Goal: Task Accomplishment & Management: Complete application form

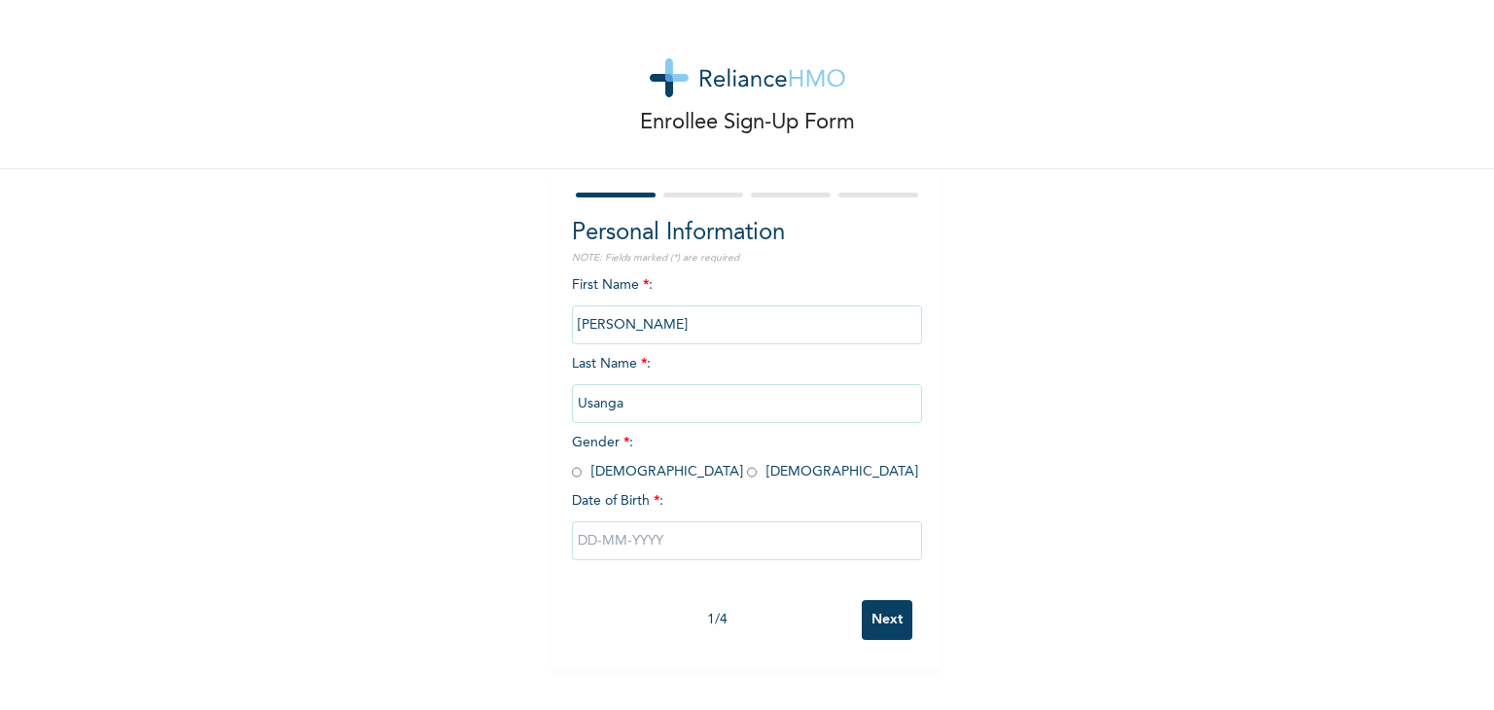
click at [681, 285] on div "First Name * : [PERSON_NAME] Last Name * : [PERSON_NAME] Gender * : [DEMOGRAPHI…" at bounding box center [747, 432] width 350 height 315
click at [734, 280] on div "First Name * : [PERSON_NAME] Last Name * : [PERSON_NAME] Gender * : [DEMOGRAPHI…" at bounding box center [747, 432] width 350 height 315
click at [875, 290] on div "First Name * : [PERSON_NAME] Last Name * : [PERSON_NAME] Gender * : [DEMOGRAPHI…" at bounding box center [747, 432] width 350 height 315
click at [854, 322] on input "[PERSON_NAME]" at bounding box center [747, 324] width 350 height 39
click at [572, 473] on input "radio" at bounding box center [577, 472] width 10 height 18
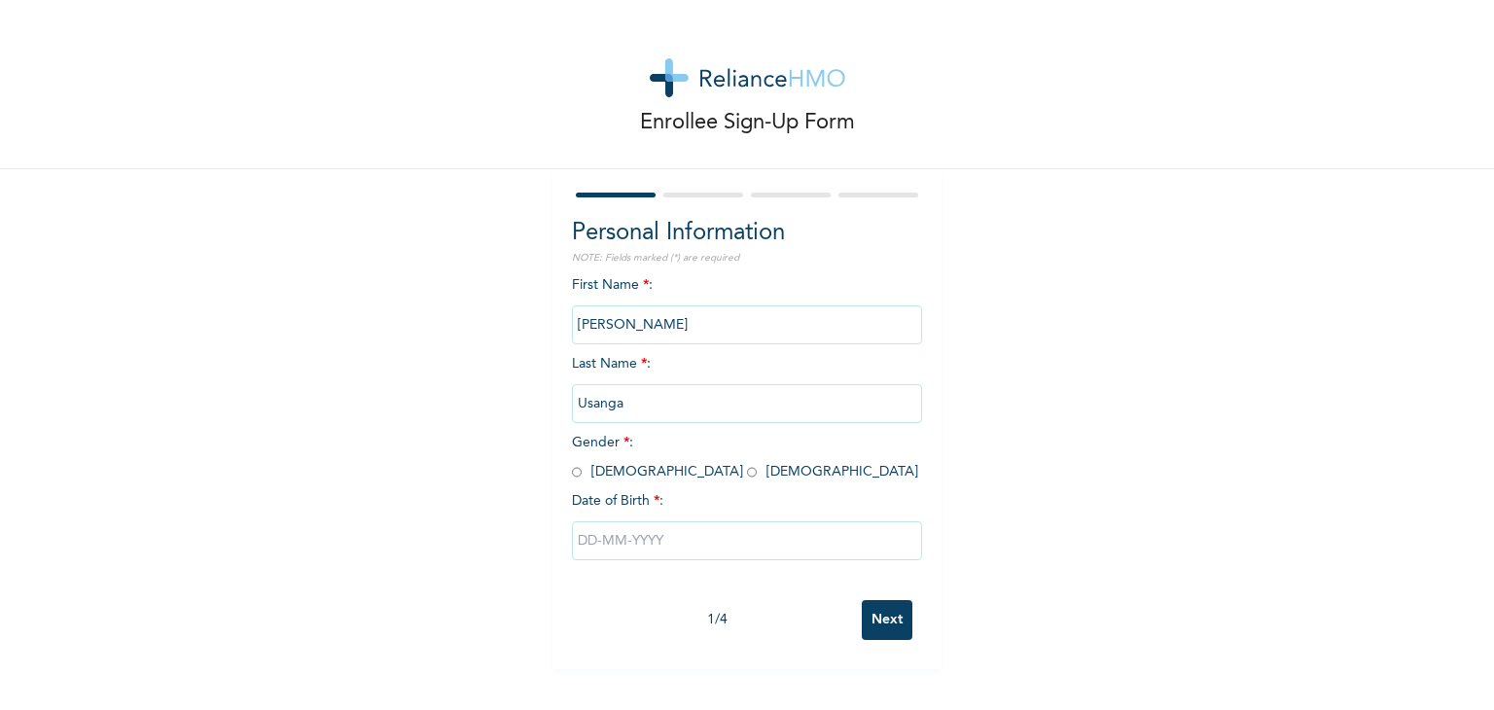
radio input "true"
click at [628, 540] on input "text" at bounding box center [747, 540] width 350 height 39
select select "9"
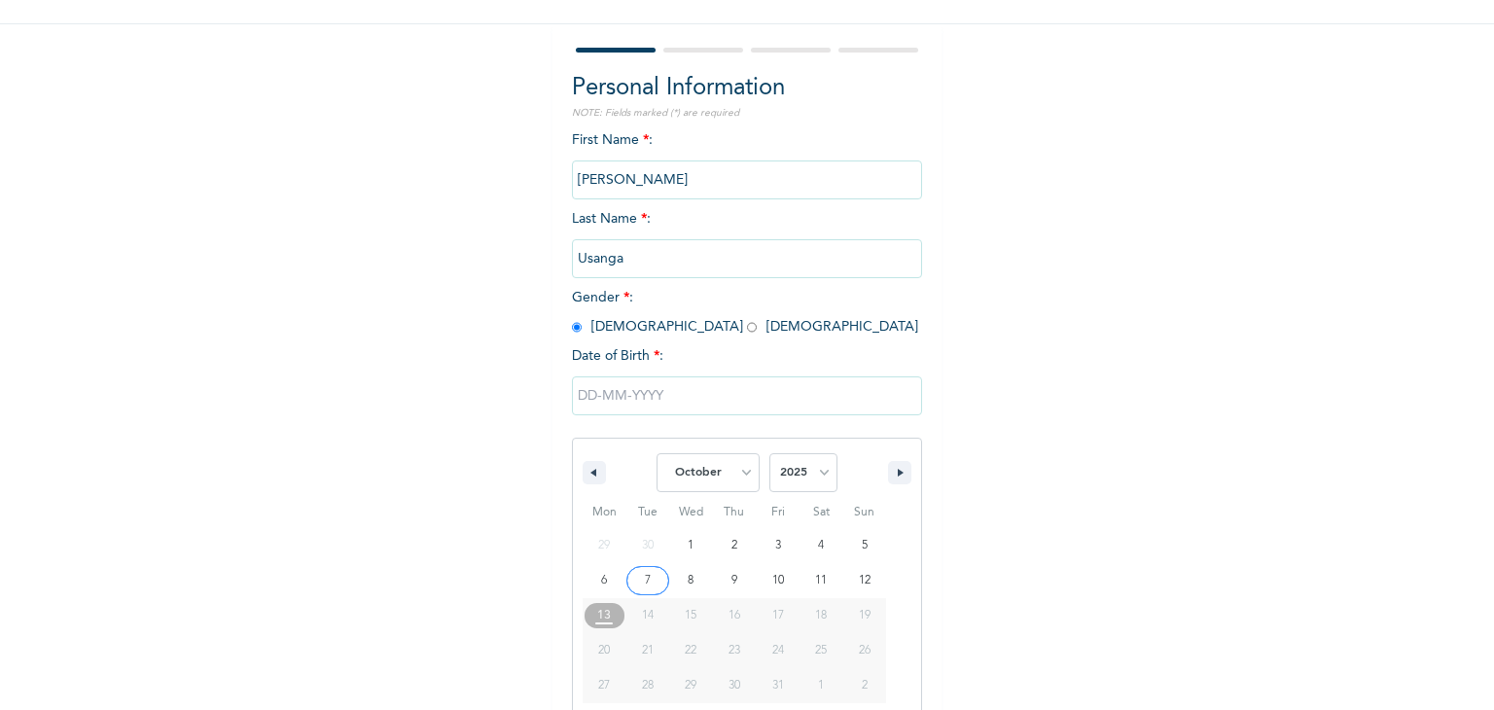
scroll to position [174, 0]
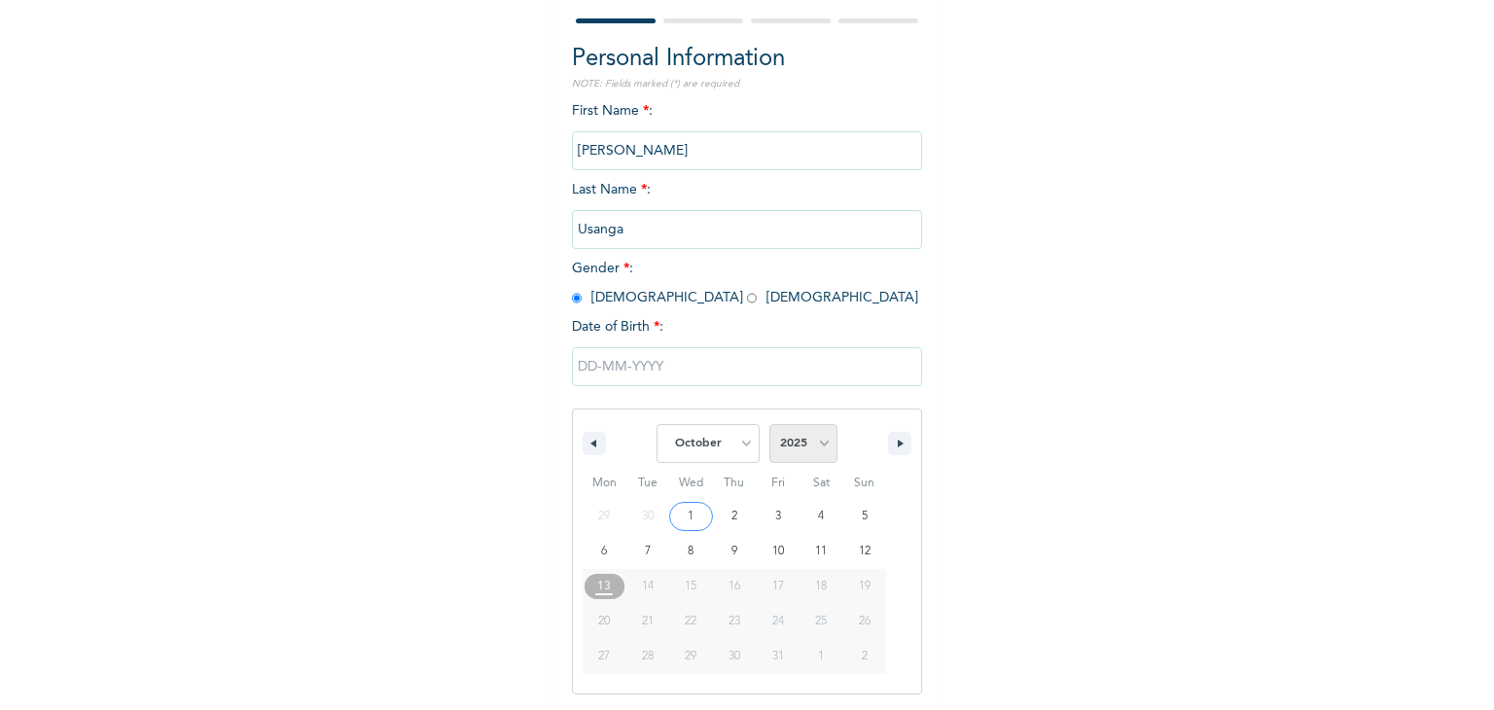
click at [816, 444] on select "2025 2024 2023 2022 2021 2020 2019 2018 2017 2016 2015 2014 2013 2012 2011 2010…" at bounding box center [803, 443] width 68 height 39
click at [836, 269] on div "Personal Information NOTE: Fields marked (*) are required First Name * : [PERSO…" at bounding box center [747, 378] width 350 height 673
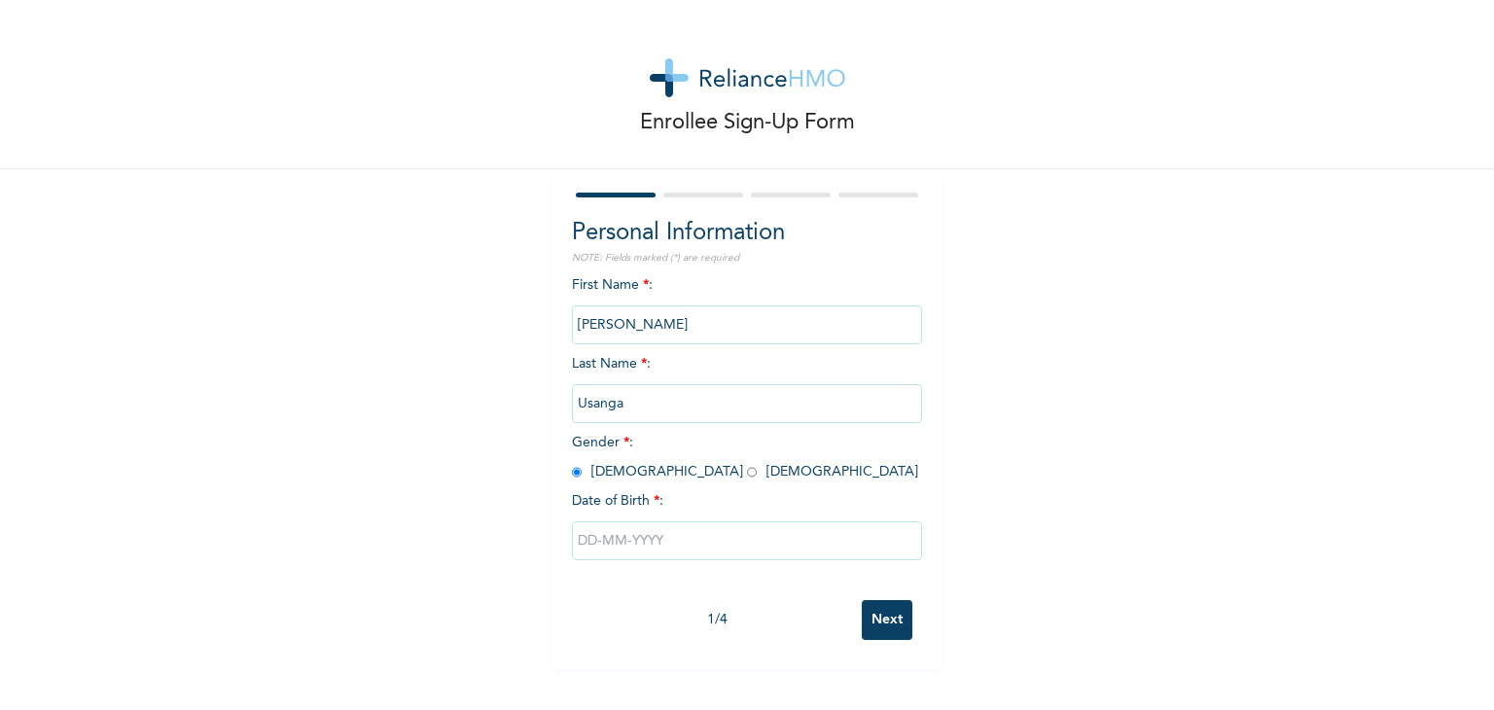
click at [645, 544] on input "text" at bounding box center [747, 540] width 350 height 39
select select "9"
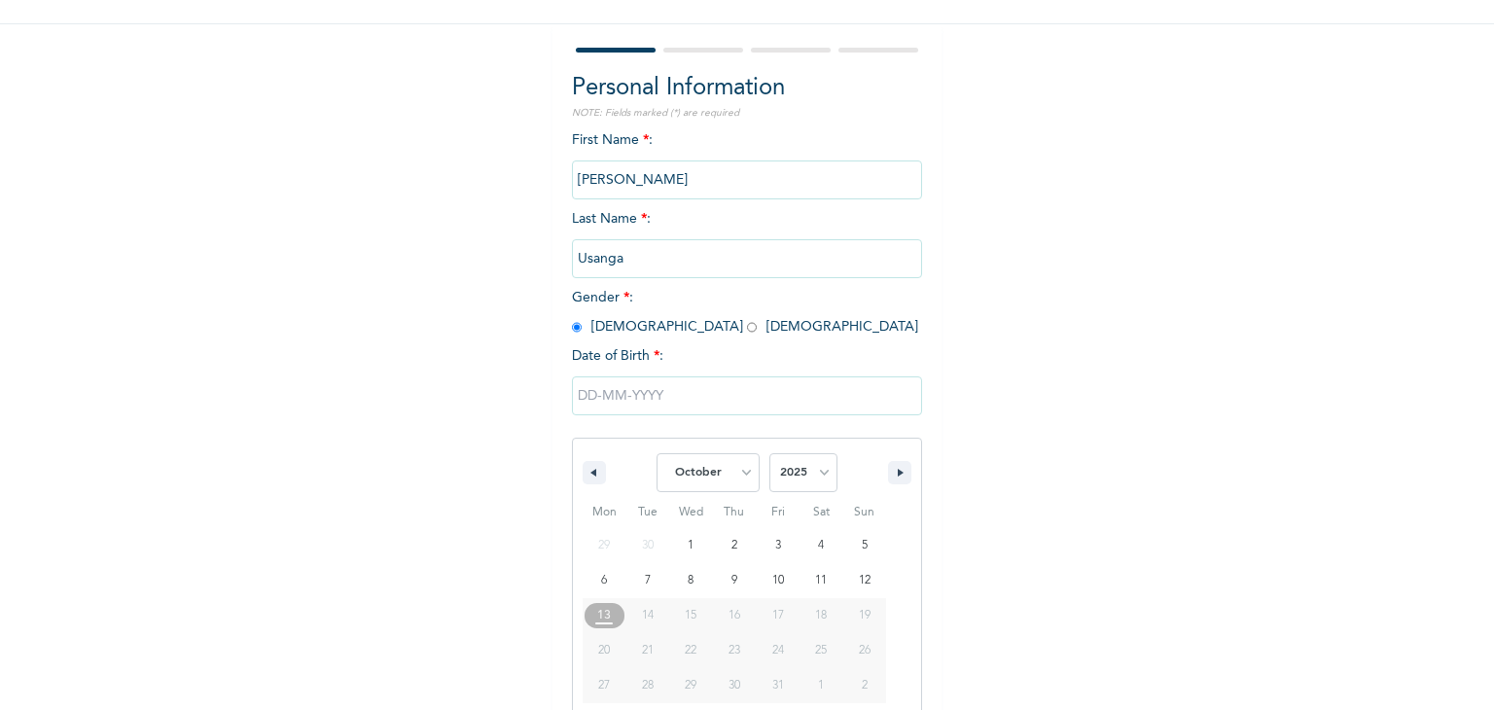
scroll to position [174, 0]
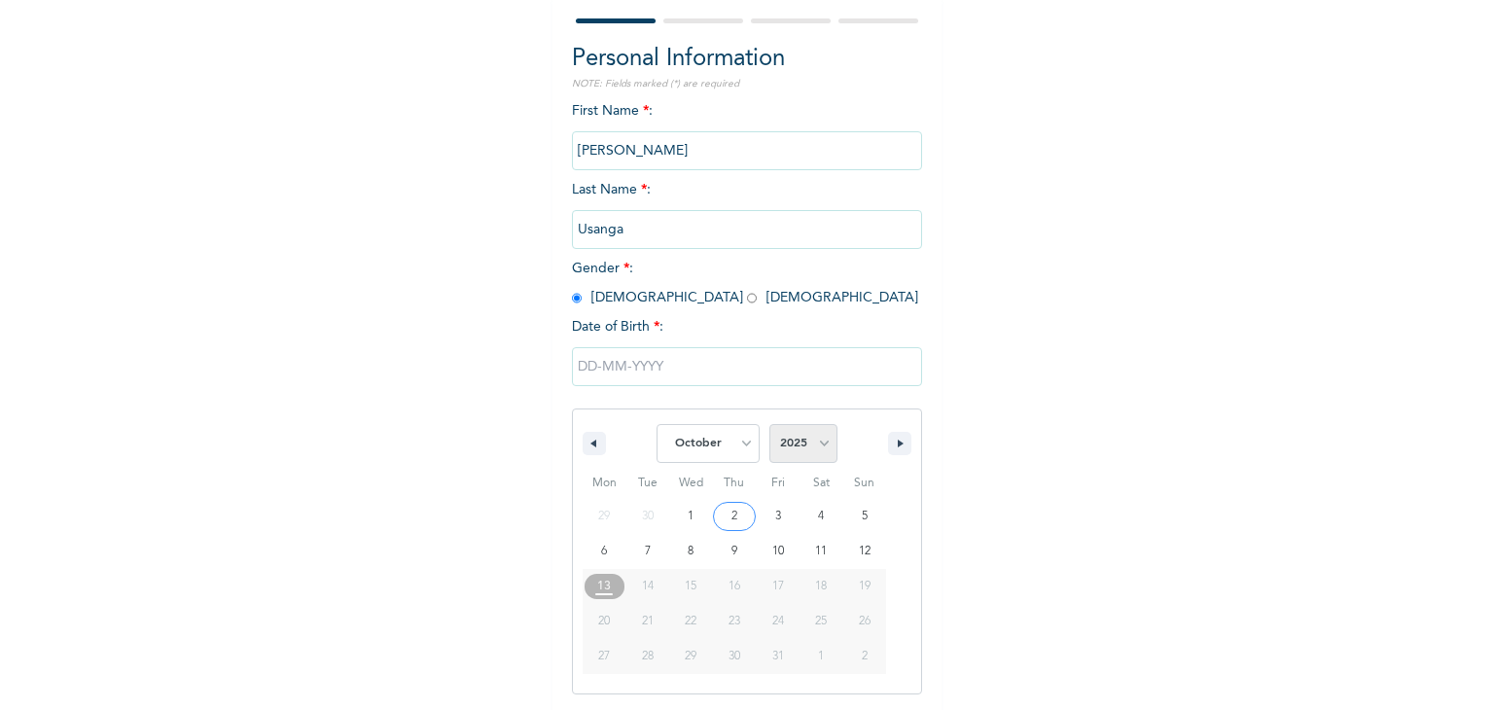
click at [820, 443] on select "2025 2024 2023 2022 2021 2020 2019 2018 2017 2016 2015 2014 2013 2012 2011 2010…" at bounding box center [803, 443] width 68 height 39
select select "1977"
click at [769, 424] on select "2025 2024 2023 2022 2021 2020 2019 2018 2017 2016 2015 2014 2013 2012 2011 2010…" at bounding box center [803, 443] width 68 height 39
click at [743, 444] on select "January February March April May June July August September October November De…" at bounding box center [707, 443] width 103 height 39
select select "4"
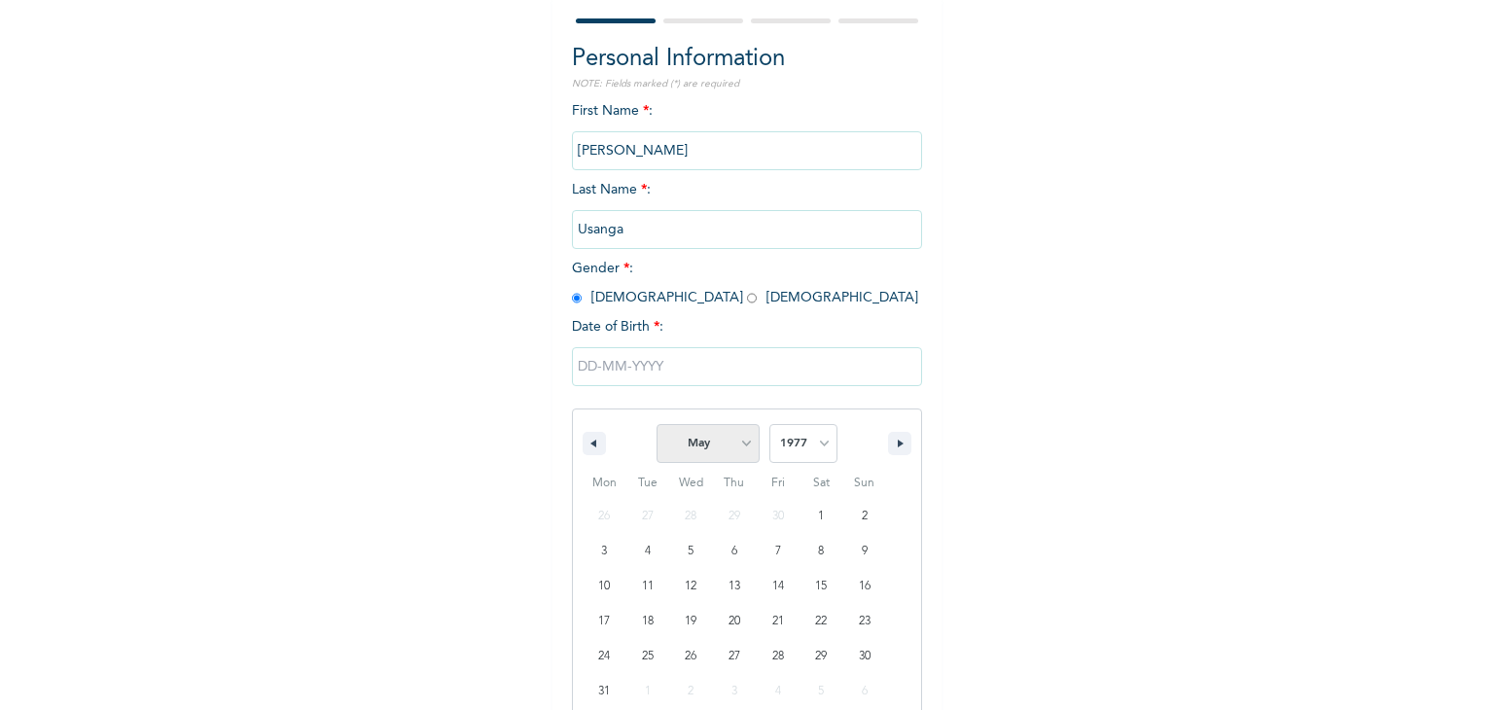
click at [656, 424] on select "January February March April May June July August September October November De…" at bounding box center [707, 443] width 103 height 39
click at [822, 448] on select "2025 2024 2023 2022 2021 2020 2019 2018 2017 2016 2015 2014 2013 2012 2011 2010…" at bounding box center [803, 443] width 68 height 39
select select "2016"
click at [769, 424] on select "2025 2024 2023 2022 2021 2020 2019 2018 2017 2016 2015 2014 2013 2012 2011 2010…" at bounding box center [803, 443] width 68 height 39
click at [742, 449] on select "January February March April May June July August September October November De…" at bounding box center [707, 443] width 103 height 39
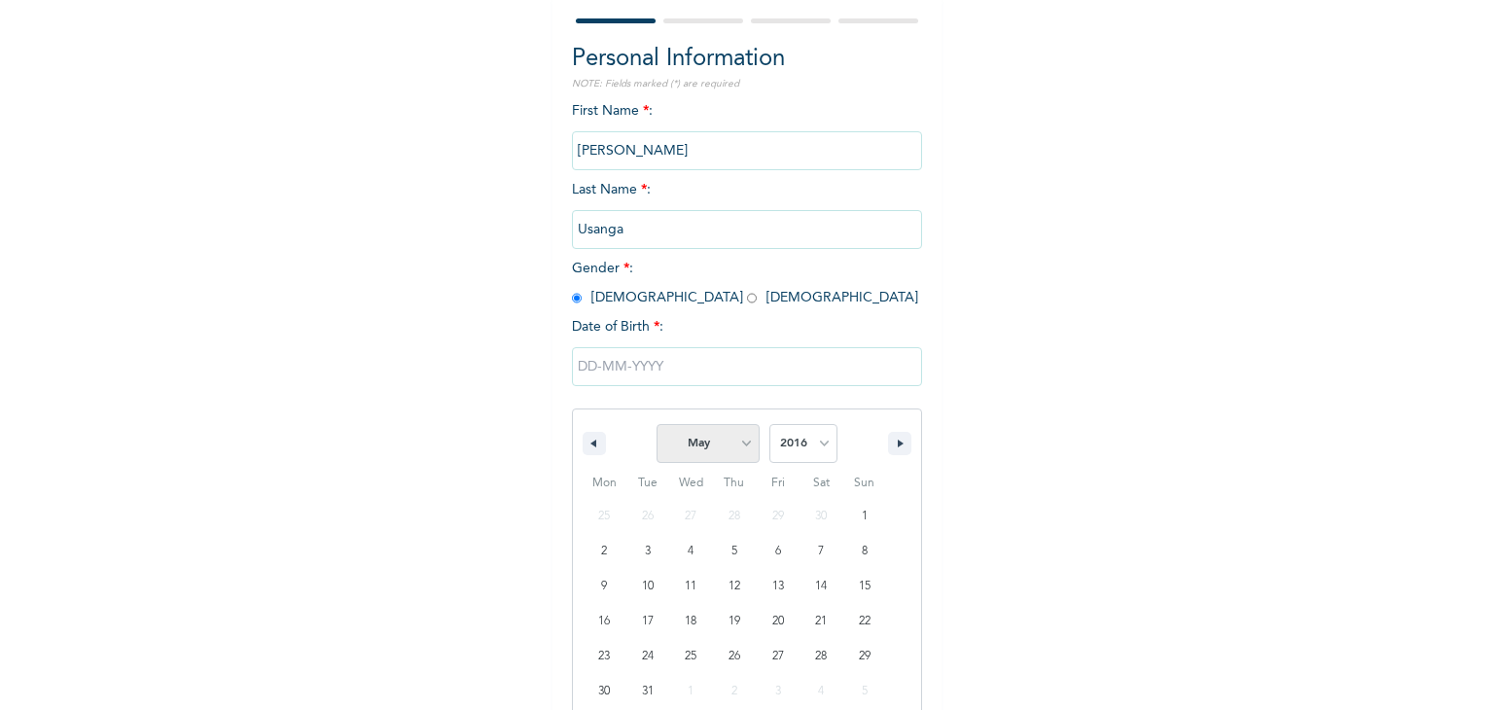
select select "9"
click at [656, 424] on select "January February March April May June July August September October November De…" at bounding box center [707, 443] width 103 height 39
click at [817, 443] on select "2025 2024 2023 2022 2021 2020 2019 2018 2017 2016 2015 2014 2013 2012 2011 2010…" at bounding box center [803, 443] width 68 height 39
select select "1977"
click at [769, 424] on select "2025 2024 2023 2022 2021 2020 2019 2018 2017 2016 2015 2014 2013 2012 2011 2010…" at bounding box center [803, 443] width 68 height 39
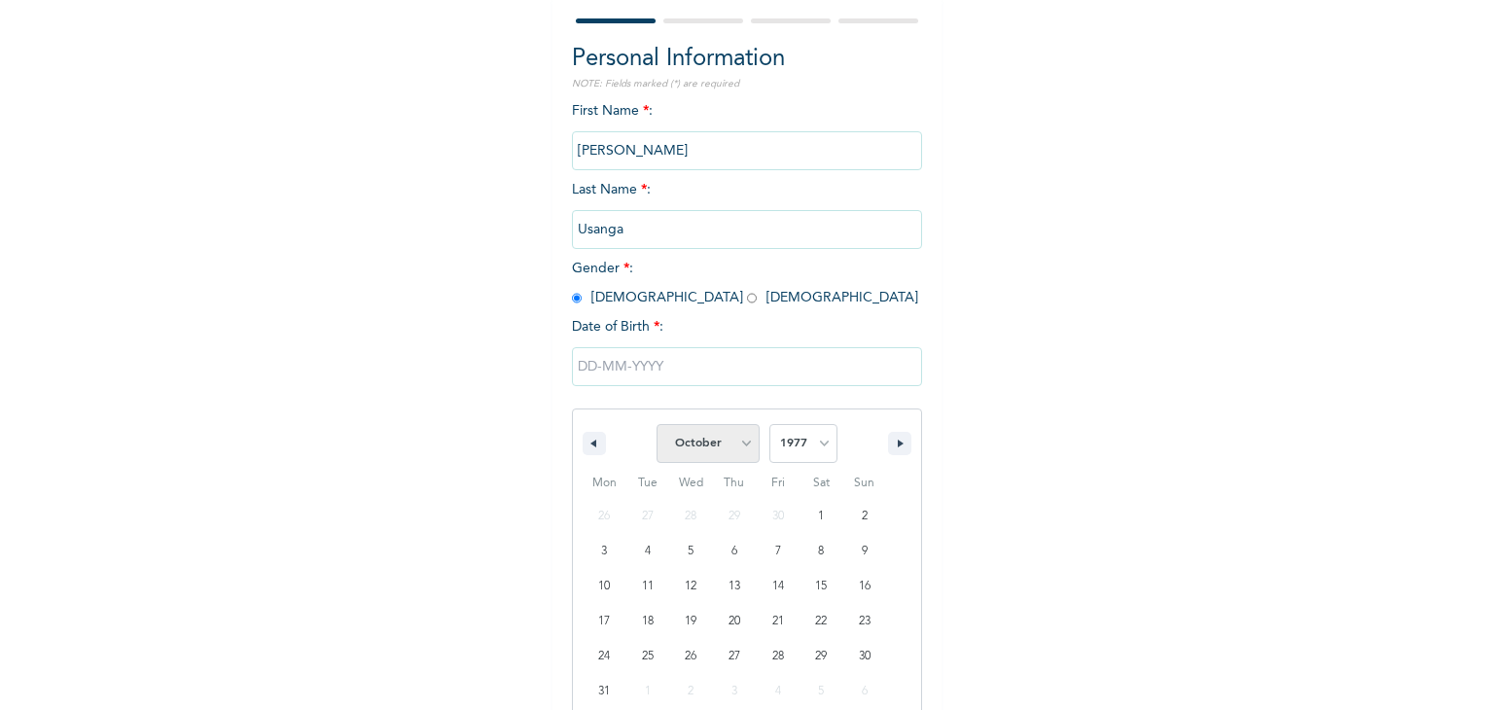
click at [740, 446] on select "January February March April May June July August September October November De…" at bounding box center [707, 443] width 103 height 39
select select "4"
click at [656, 424] on select "January February March April May June July August September October November De…" at bounding box center [707, 443] width 103 height 39
type input "[DATE]"
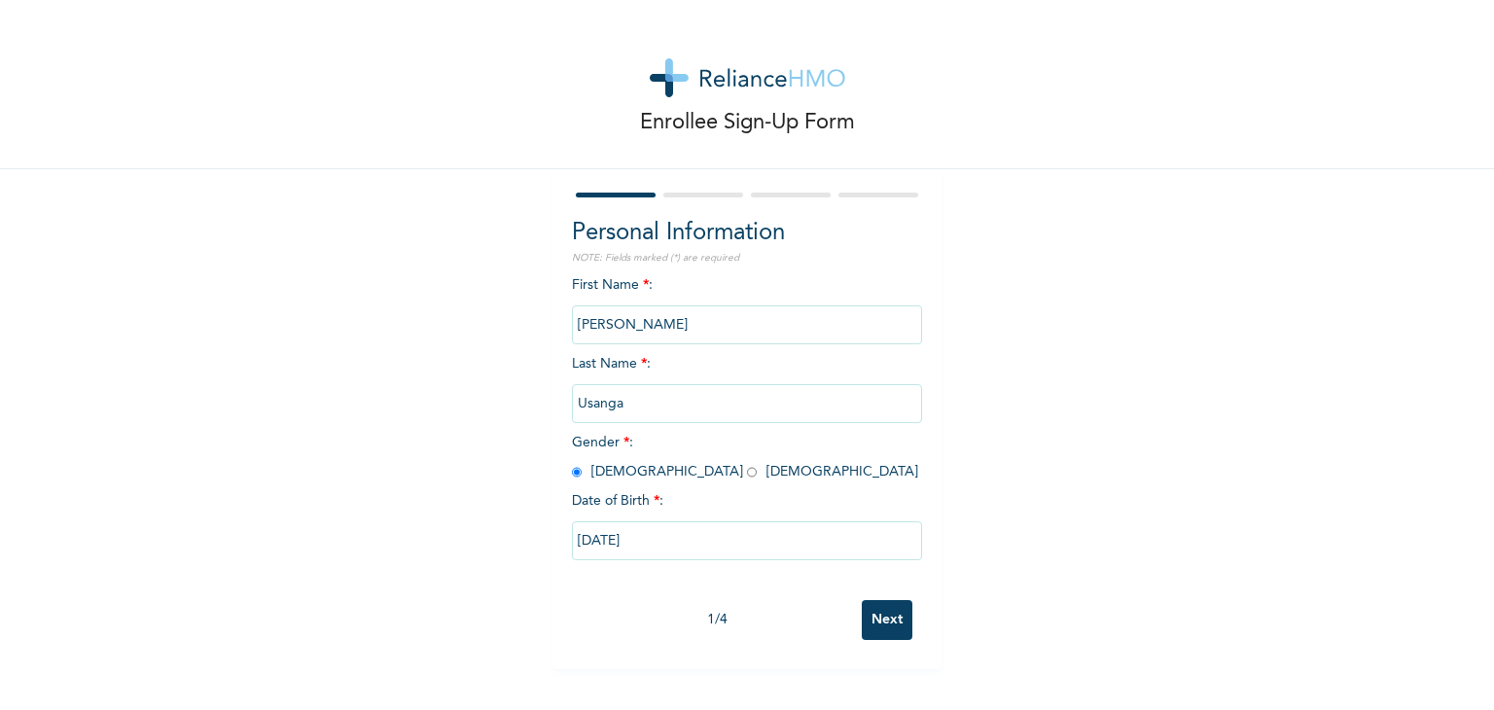
click at [872, 623] on input "Next" at bounding box center [887, 620] width 51 height 40
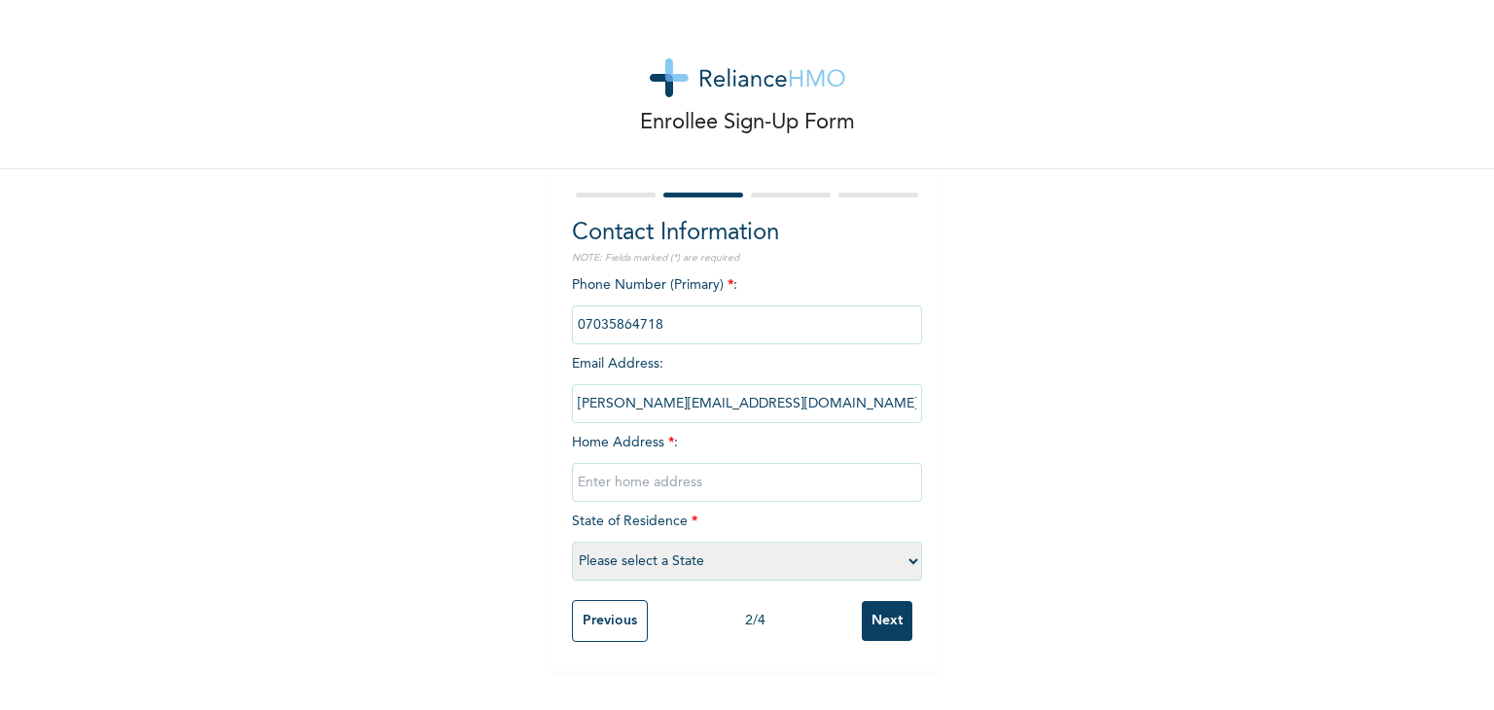
click at [699, 487] on input "text" at bounding box center [747, 482] width 350 height 39
type input "Line 4, Close 9 Prince and Princess Estate, [GEOGRAPHIC_DATA]"
click at [908, 561] on select "Please select a State [PERSON_NAME] (FCT) [PERSON_NAME] Ibom [GEOGRAPHIC_DATA] …" at bounding box center [747, 561] width 350 height 39
select select "15"
click at [572, 542] on select "Please select a State [PERSON_NAME] (FCT) [PERSON_NAME] Ibom [GEOGRAPHIC_DATA] …" at bounding box center [747, 561] width 350 height 39
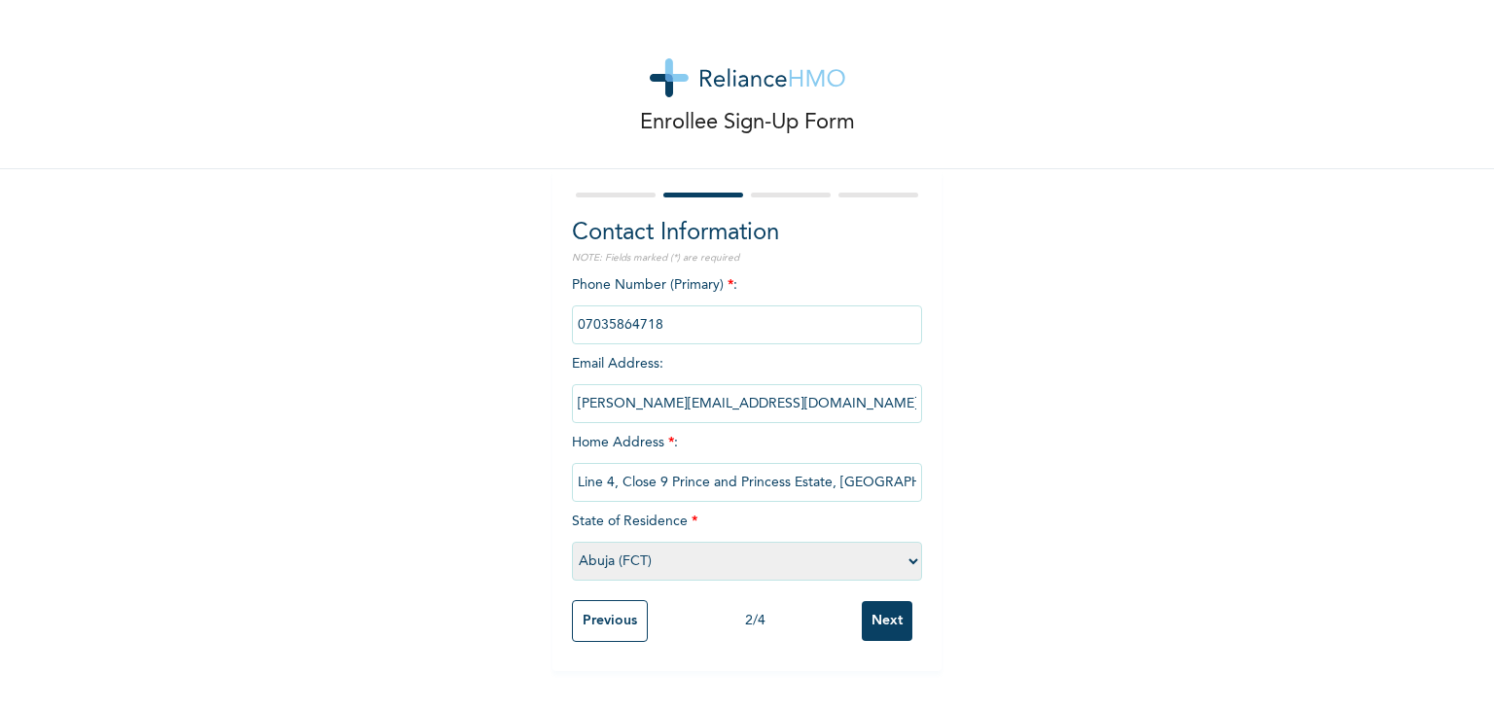
click at [887, 621] on input "Next" at bounding box center [887, 621] width 51 height 40
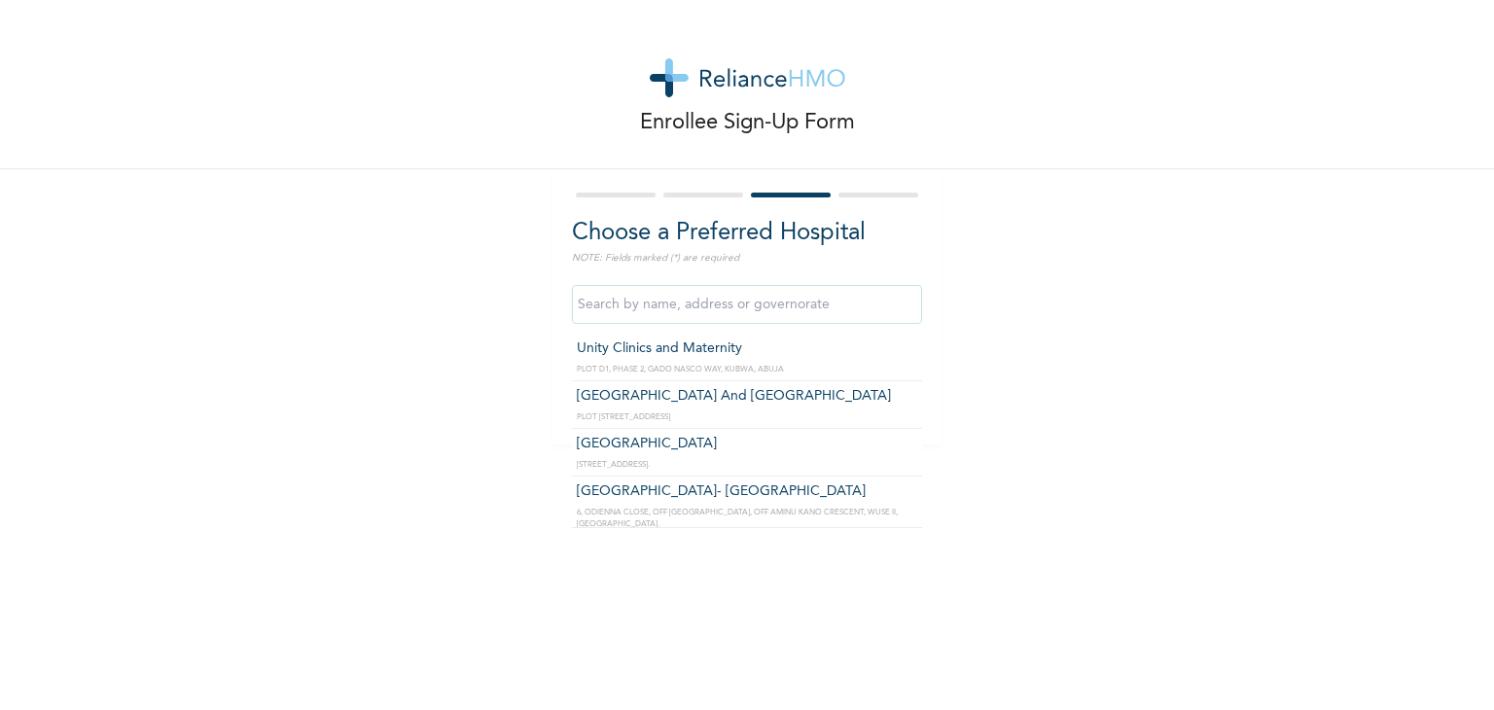
click at [844, 296] on input "text" at bounding box center [747, 304] width 350 height 39
